Goal: Ask a question: Seek information or help from site administrators or community

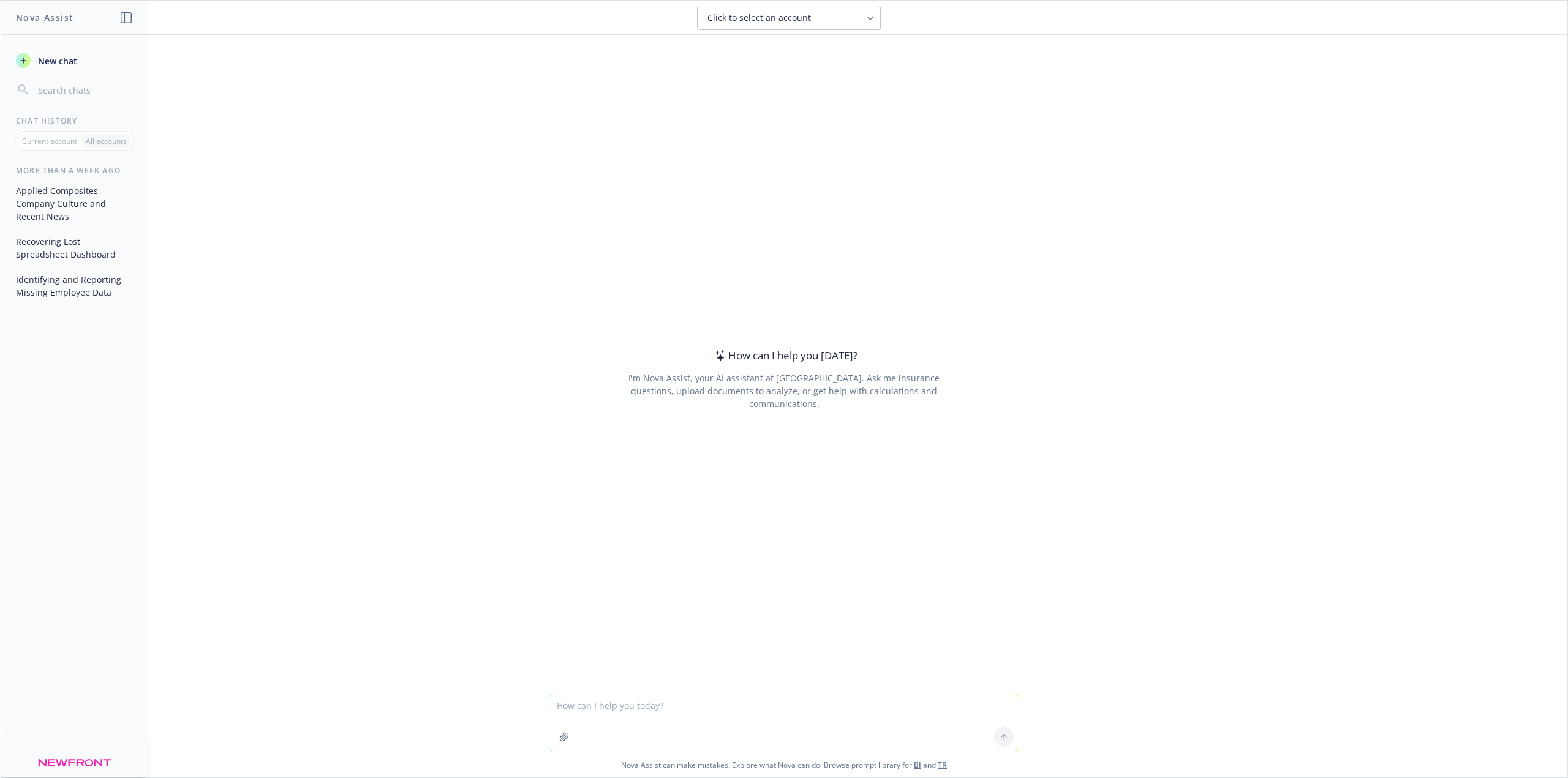
click at [651, 705] on textarea at bounding box center [783, 723] width 469 height 58
type textarea "Can you tell me the pros and cons in a graph for SoFi student loan repayment em…"
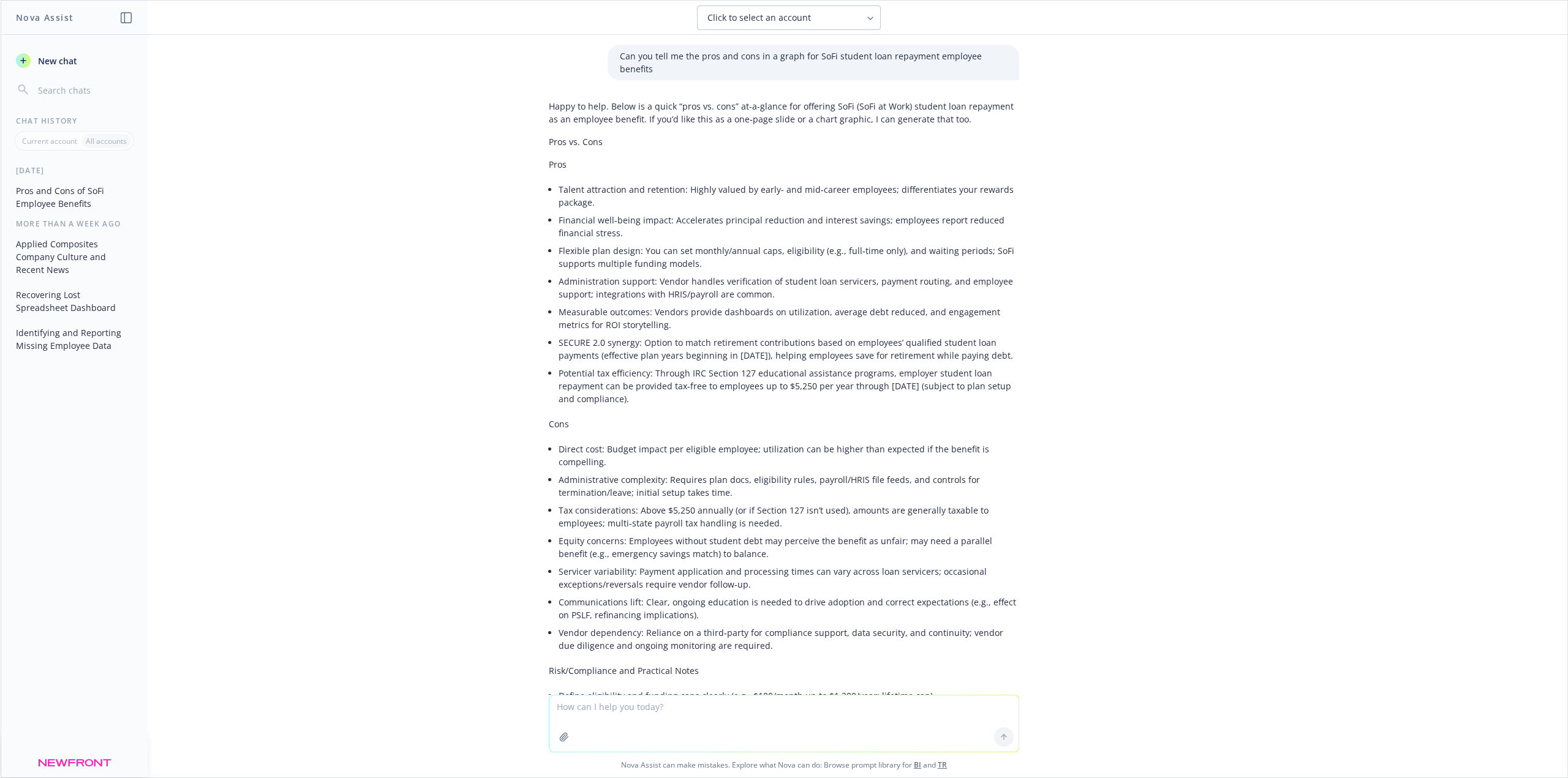
click at [645, 708] on textarea at bounding box center [783, 723] width 469 height 56
type textarea "chart graphic please"
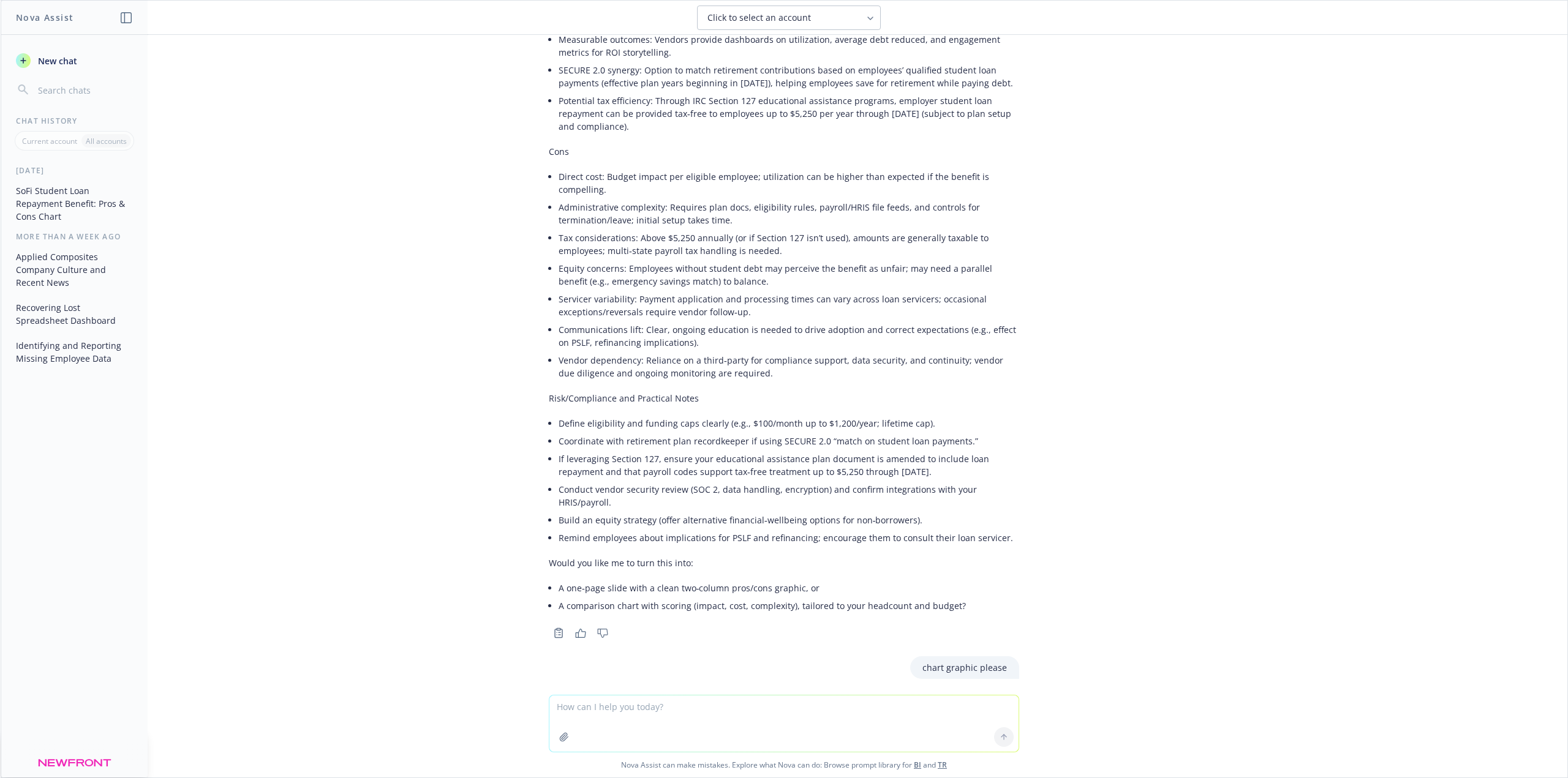
scroll to position [614, 0]
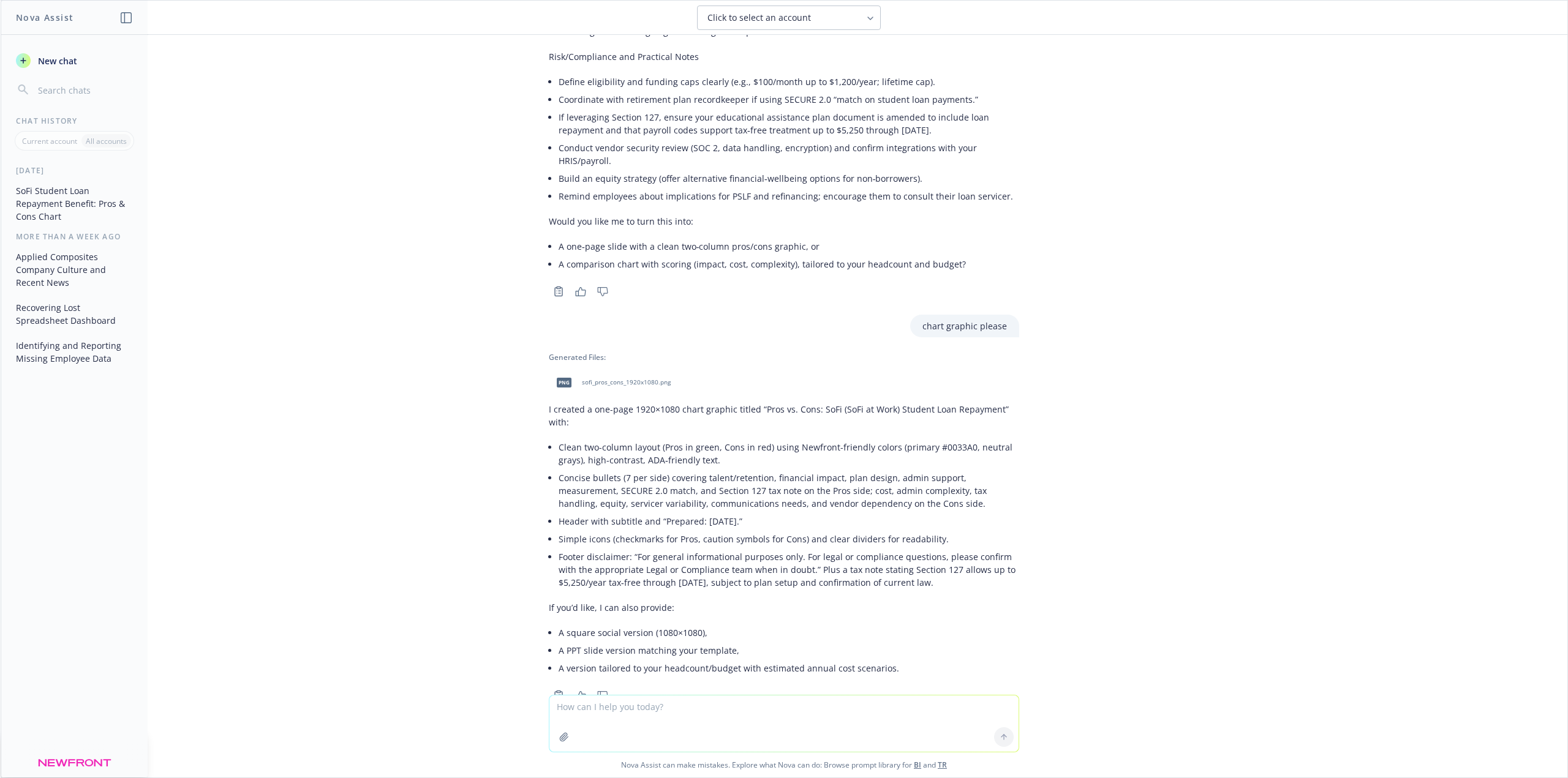
click at [610, 378] on span "sofi_pros_cons_1920x1080.png" at bounding box center [627, 382] width 89 height 8
